Goal: Navigation & Orientation: Find specific page/section

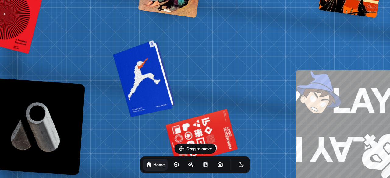
drag, startPoint x: 208, startPoint y: 60, endPoint x: 152, endPoint y: 81, distance: 59.5
click at [152, 81] on div at bounding box center [145, 78] width 58 height 74
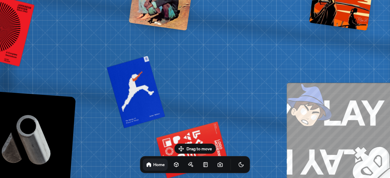
drag, startPoint x: 200, startPoint y: 20, endPoint x: 132, endPoint y: 82, distance: 92.4
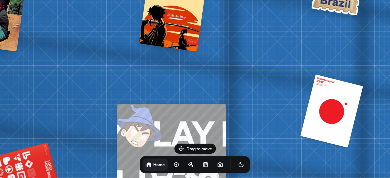
drag, startPoint x: 206, startPoint y: 114, endPoint x: 122, endPoint y: 38, distance: 112.3
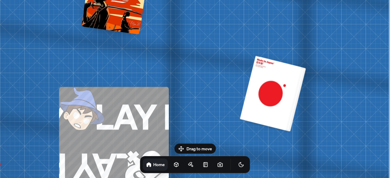
drag, startPoint x: 310, startPoint y: 94, endPoint x: 260, endPoint y: 93, distance: 50.8
click at [263, 95] on div at bounding box center [272, 93] width 61 height 75
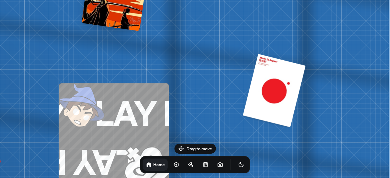
drag, startPoint x: 260, startPoint y: 92, endPoint x: 180, endPoint y: 81, distance: 80.0
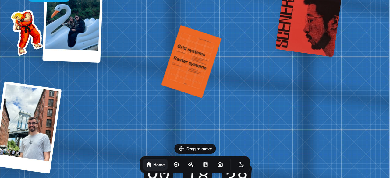
drag, startPoint x: 188, startPoint y: 102, endPoint x: 133, endPoint y: 75, distance: 62.1
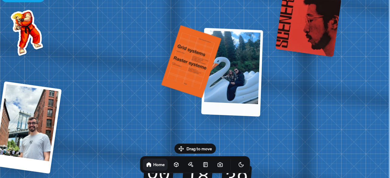
drag, startPoint x: 59, startPoint y: 47, endPoint x: 257, endPoint y: 86, distance: 201.3
click at [257, 89] on div at bounding box center [232, 72] width 62 height 89
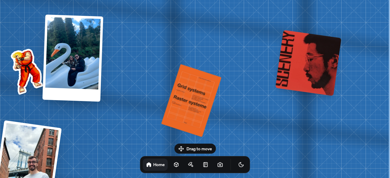
drag, startPoint x: 302, startPoint y: 28, endPoint x: 0, endPoint y: 14, distance: 302.2
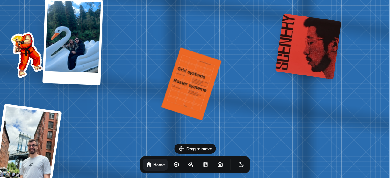
drag, startPoint x: 0, startPoint y: 14, endPoint x: 75, endPoint y: 62, distance: 89.3
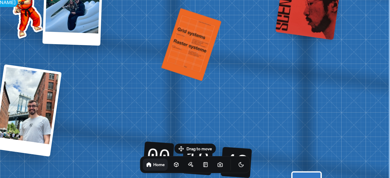
drag, startPoint x: 112, startPoint y: 103, endPoint x: 113, endPoint y: 12, distance: 90.7
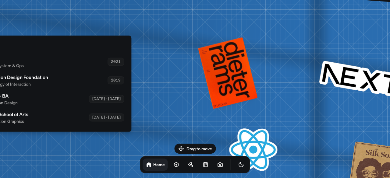
drag, startPoint x: 118, startPoint y: 66, endPoint x: 287, endPoint y: 144, distance: 185.5
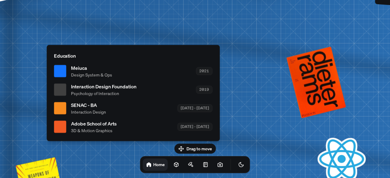
drag, startPoint x: 103, startPoint y: 104, endPoint x: 178, endPoint y: 110, distance: 75.4
click at [195, 114] on div "SENAC - BA Interaction Design [DATE] - [DATE]" at bounding box center [141, 108] width 141 height 14
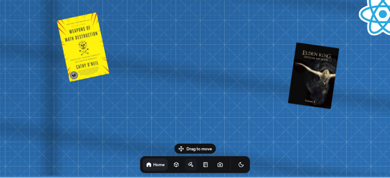
click at [185, 166] on link at bounding box center [191, 165] width 12 height 12
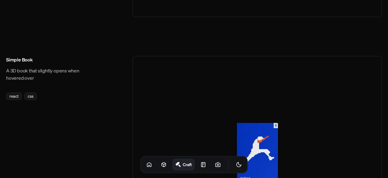
scroll to position [548, 0]
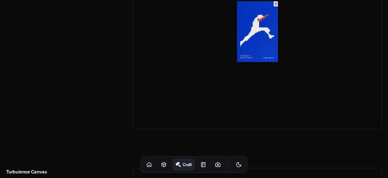
drag, startPoint x: 249, startPoint y: 43, endPoint x: 203, endPoint y: 70, distance: 53.2
click at [203, 70] on div at bounding box center [258, 31] width 250 height 195
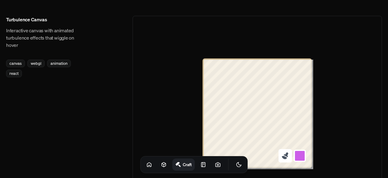
click at [290, 158] on button at bounding box center [285, 155] width 13 height 13
click at [301, 159] on button at bounding box center [299, 155] width 13 height 13
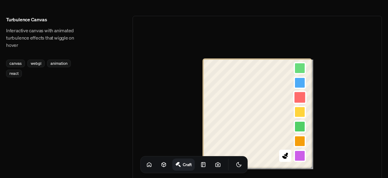
click at [302, 98] on button at bounding box center [299, 97] width 13 height 13
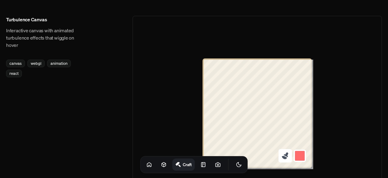
click at [284, 152] on icon at bounding box center [285, 156] width 8 height 8
click at [301, 158] on button at bounding box center [299, 155] width 13 height 13
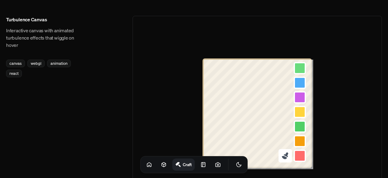
click at [282, 158] on icon at bounding box center [285, 156] width 8 height 8
click at [298, 143] on button at bounding box center [299, 141] width 13 height 13
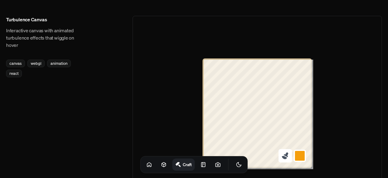
click at [284, 152] on icon at bounding box center [285, 156] width 8 height 8
click at [302, 159] on button at bounding box center [299, 155] width 13 height 13
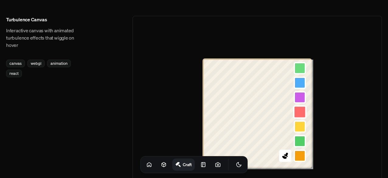
click at [304, 111] on button at bounding box center [299, 111] width 13 height 13
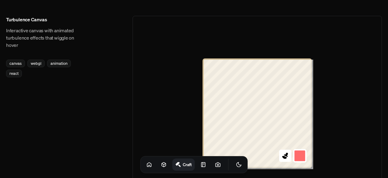
click at [303, 154] on button at bounding box center [299, 155] width 13 height 13
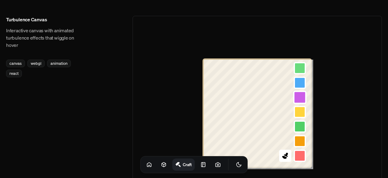
click at [304, 95] on button at bounding box center [299, 97] width 13 height 13
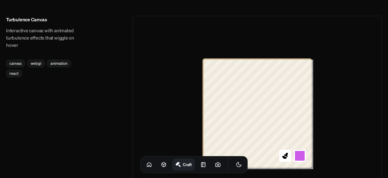
click at [190, 81] on div at bounding box center [258, 113] width 250 height 195
drag, startPoint x: 242, startPoint y: 55, endPoint x: 248, endPoint y: 161, distance: 106.1
click at [0, 0] on icon "Toggle Audio" at bounding box center [0, 0] width 0 height 0
drag, startPoint x: 243, startPoint y: 164, endPoint x: 233, endPoint y: 165, distance: 9.8
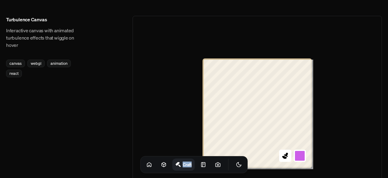
click at [0, 0] on button "Toggle Audio" at bounding box center [0, 0] width 0 height 0
click at [0, 0] on icon "Toggle Audio" at bounding box center [0, 0] width 0 height 0
click at [236, 167] on icon "Toggle Theme" at bounding box center [239, 165] width 6 height 6
click at [236, 166] on icon "Toggle Theme" at bounding box center [239, 165] width 6 height 6
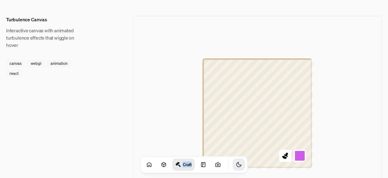
click at [237, 166] on icon "Toggle Theme" at bounding box center [239, 165] width 5 height 5
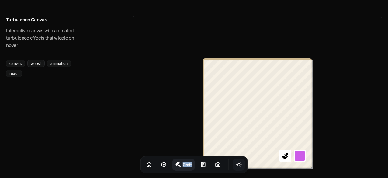
click at [236, 166] on icon "Toggle Theme" at bounding box center [239, 165] width 6 height 6
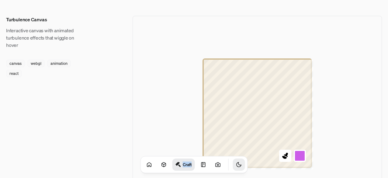
click at [237, 167] on icon "Toggle Theme" at bounding box center [239, 165] width 5 height 5
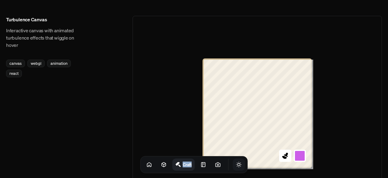
click at [233, 167] on button "Toggle Theme" at bounding box center [239, 165] width 12 height 12
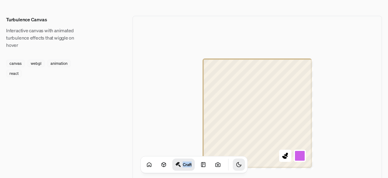
click at [236, 167] on icon "Toggle Theme" at bounding box center [239, 165] width 6 height 6
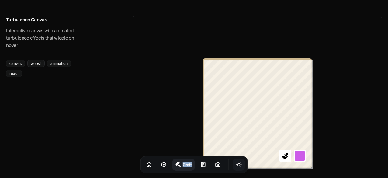
click at [236, 166] on icon "Toggle Theme" at bounding box center [239, 165] width 6 height 6
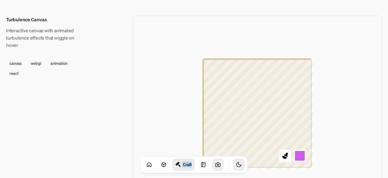
click at [215, 164] on icon at bounding box center [218, 165] width 6 height 6
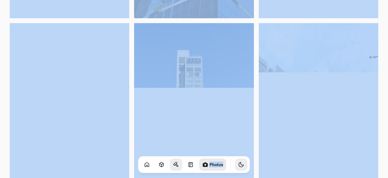
scroll to position [517, 0]
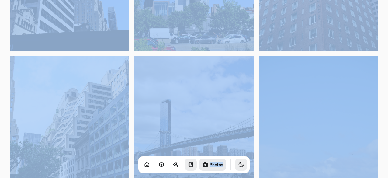
click at [188, 164] on icon at bounding box center [191, 165] width 6 height 6
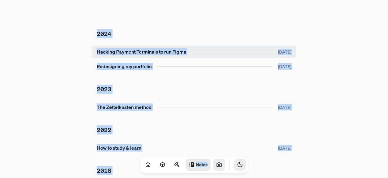
click at [126, 52] on link "Hacking Payment Terminals to run Figma [DATE]" at bounding box center [194, 52] width 204 height 12
